Goal: Information Seeking & Learning: Learn about a topic

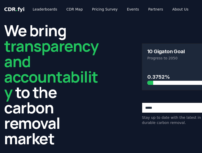
click at [93, 10] on link "Pricing Survey" at bounding box center [105, 9] width 34 height 9
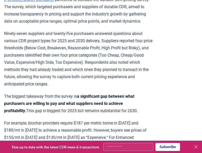
scroll to position [245, 0]
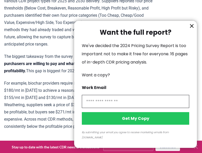
click at [189, 29] on icon "information" at bounding box center [192, 26] width 6 height 6
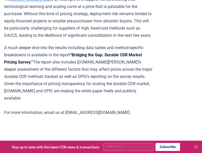
scroll to position [916, 0]
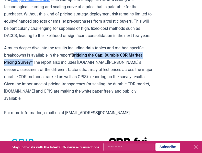
drag, startPoint x: 76, startPoint y: 73, endPoint x: 49, endPoint y: 83, distance: 28.2
click at [49, 65] on strong "“Bridging the Gap: Durable CDR Market Pricing Survey.”" at bounding box center [73, 59] width 138 height 12
copy strong "Bridging the Gap: Durable CDR Market Pricing Survey."
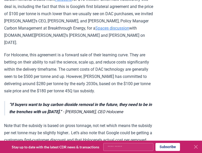
scroll to position [189, 0]
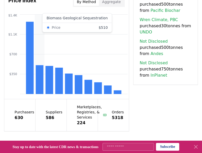
scroll to position [478, 0]
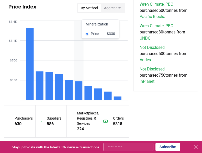
click at [77, 91] on rect at bounding box center [79, 90] width 8 height 19
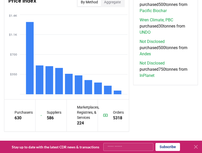
scroll to position [459, 0]
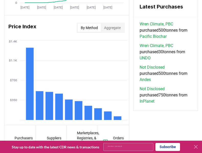
click at [11, 129] on div "Purchasers 630" at bounding box center [19, 141] width 31 height 32
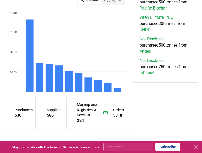
scroll to position [482, 0]
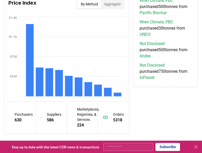
click at [8, 124] on div "Purchasers 630" at bounding box center [19, 117] width 31 height 32
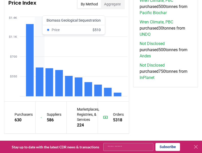
click at [39, 88] on rect at bounding box center [40, 81] width 8 height 29
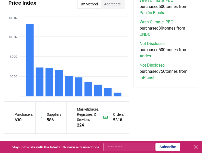
click at [4, 112] on div "Purchasers 630" at bounding box center [19, 117] width 31 height 32
click at [12, 125] on div "Purchasers 630" at bounding box center [19, 117] width 31 height 32
click at [14, 128] on div "Purchasers 630" at bounding box center [19, 117] width 31 height 32
click at [16, 129] on div "Purchasers 630" at bounding box center [19, 117] width 31 height 32
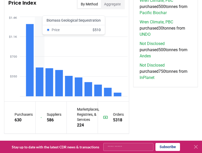
click at [40, 79] on rect at bounding box center [40, 81] width 8 height 29
click at [38, 85] on rect at bounding box center [40, 81] width 8 height 29
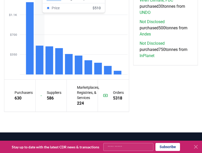
scroll to position [503, 0]
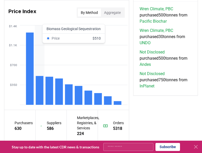
scroll to position [470, 0]
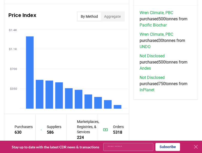
click at [5, 111] on div "Price Index By Method Aggregate $350 $700 $1.1K $1.4K" at bounding box center [66, 58] width 125 height 109
